Goal: Obtain resource: Download file/media

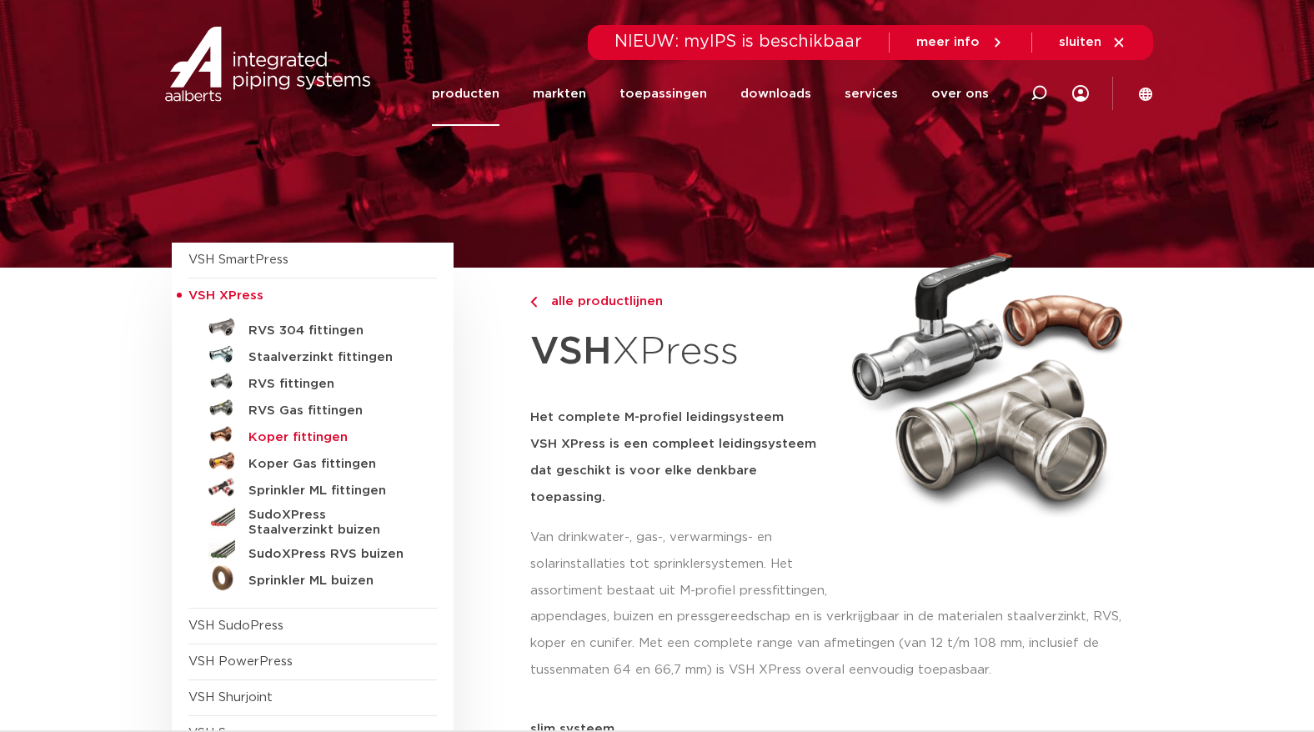
click at [272, 435] on h5 "Koper fittingen" at bounding box center [330, 437] width 165 height 15
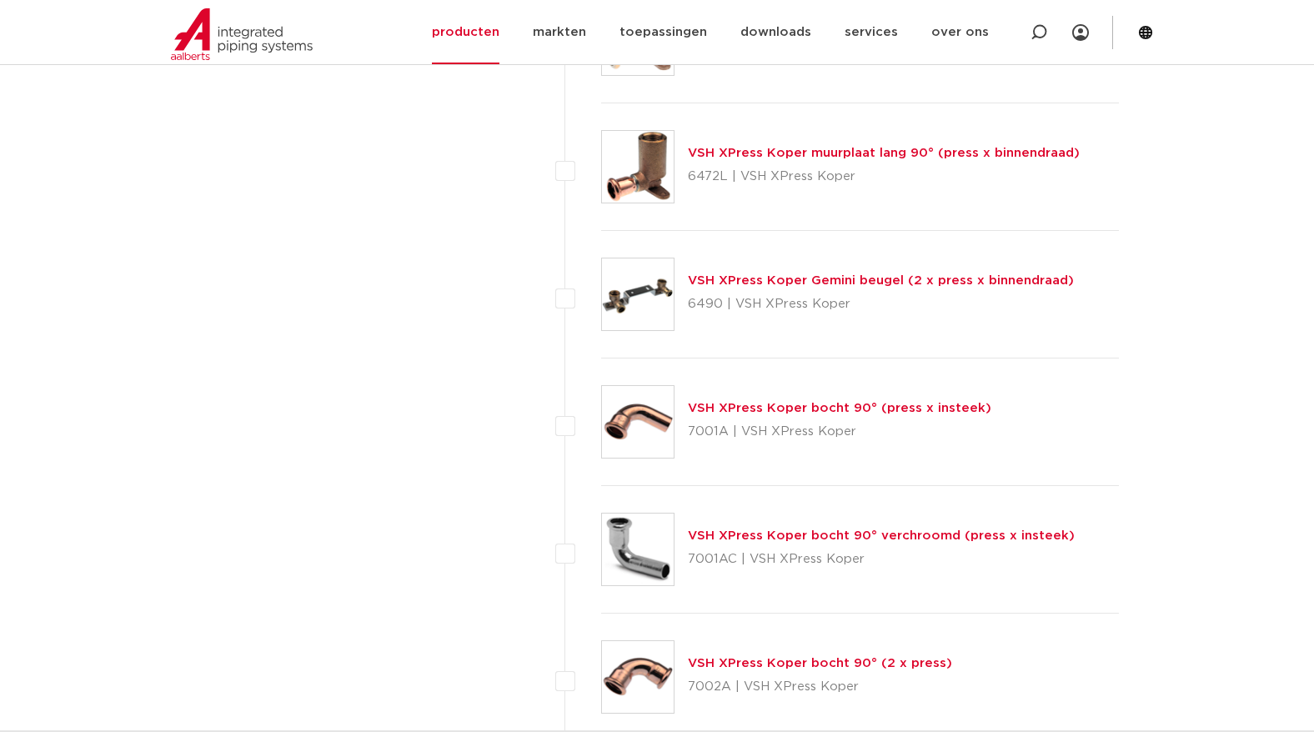
scroll to position [2823, 0]
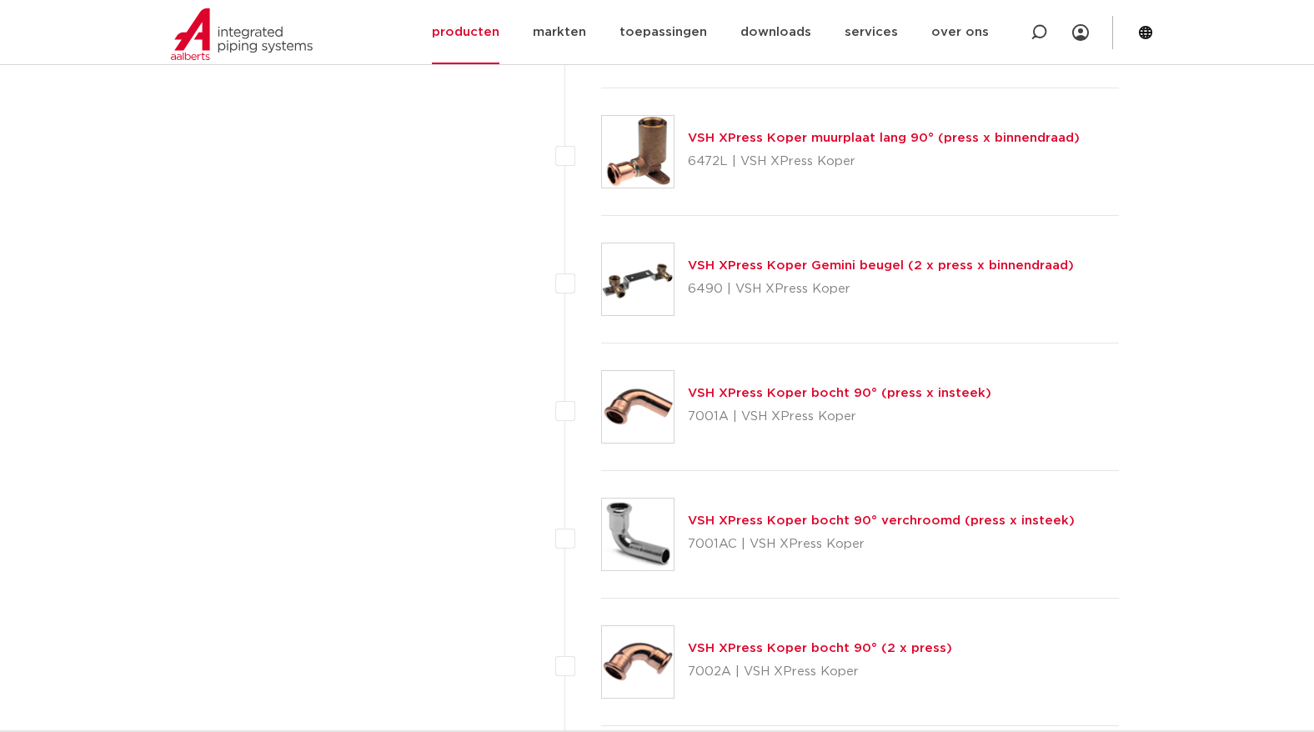
click at [863, 393] on link "VSH XPress Koper bocht 90° (press x insteek)" at bounding box center [839, 393] width 303 height 13
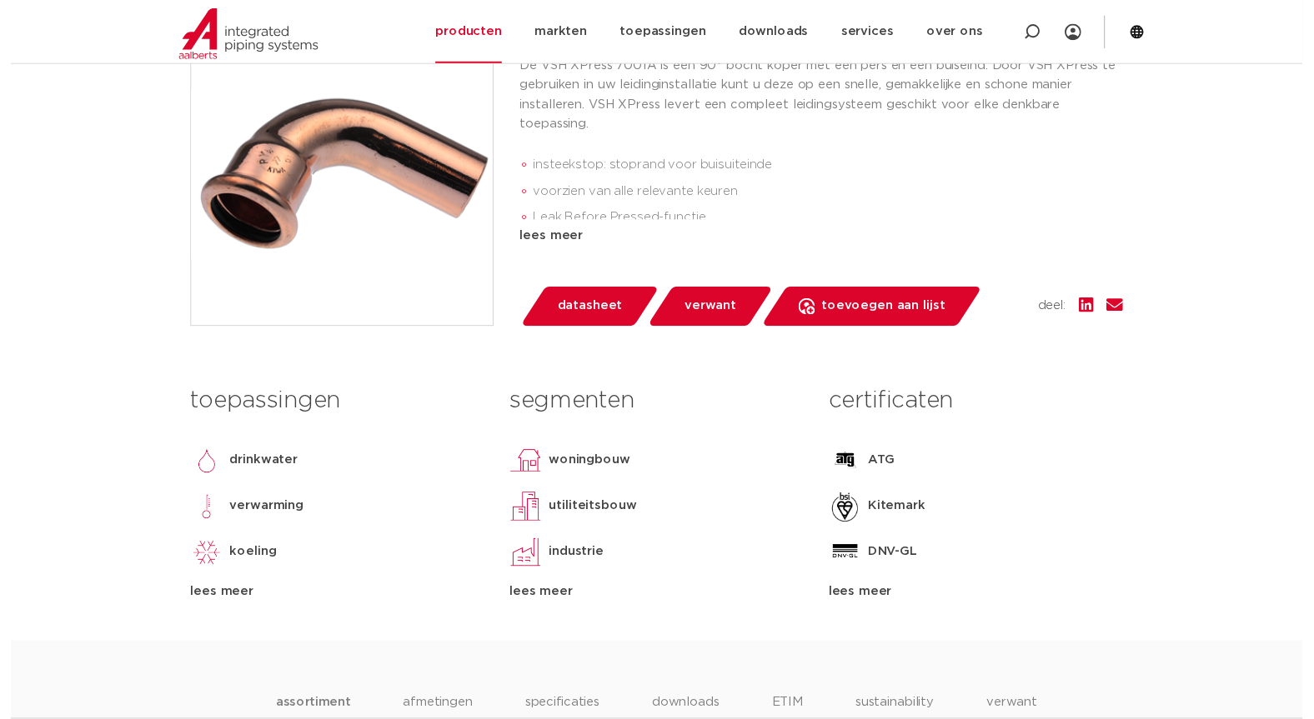
scroll to position [446, 0]
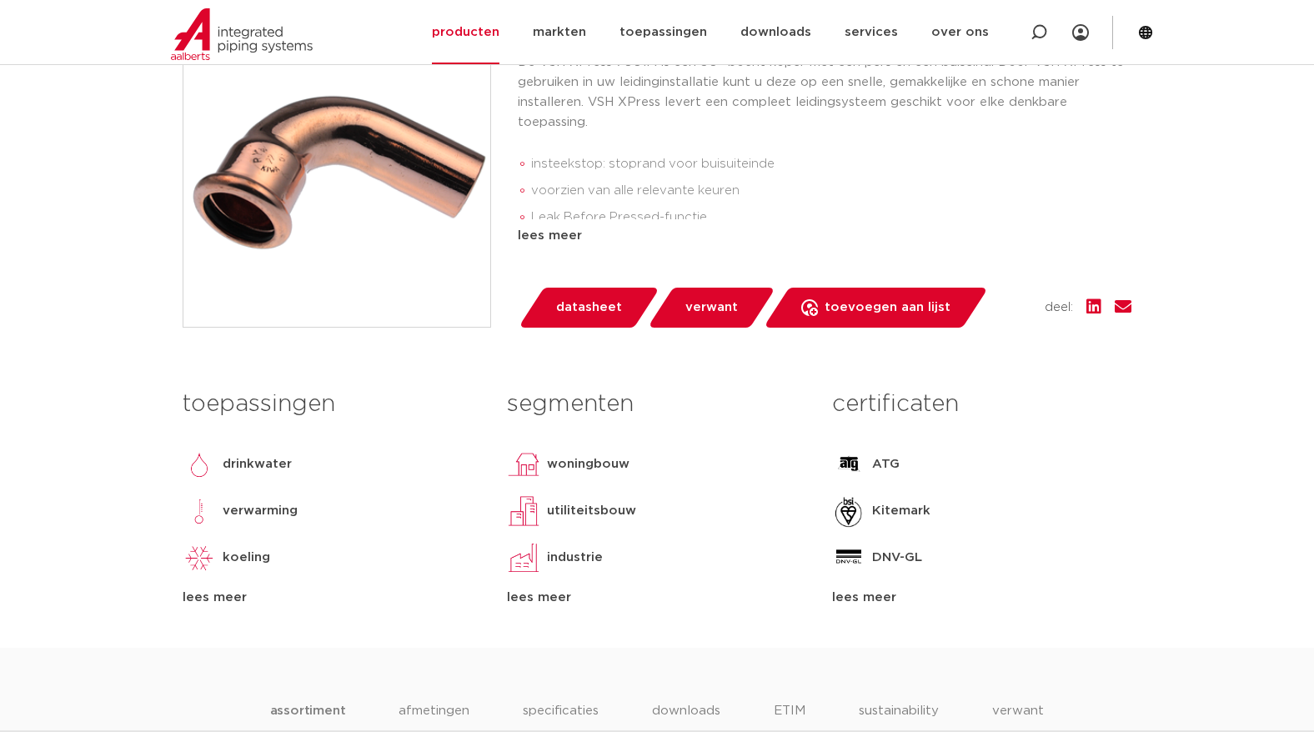
click at [572, 306] on span "datasheet" at bounding box center [589, 307] width 66 height 27
